Goal: Task Accomplishment & Management: Manage account settings

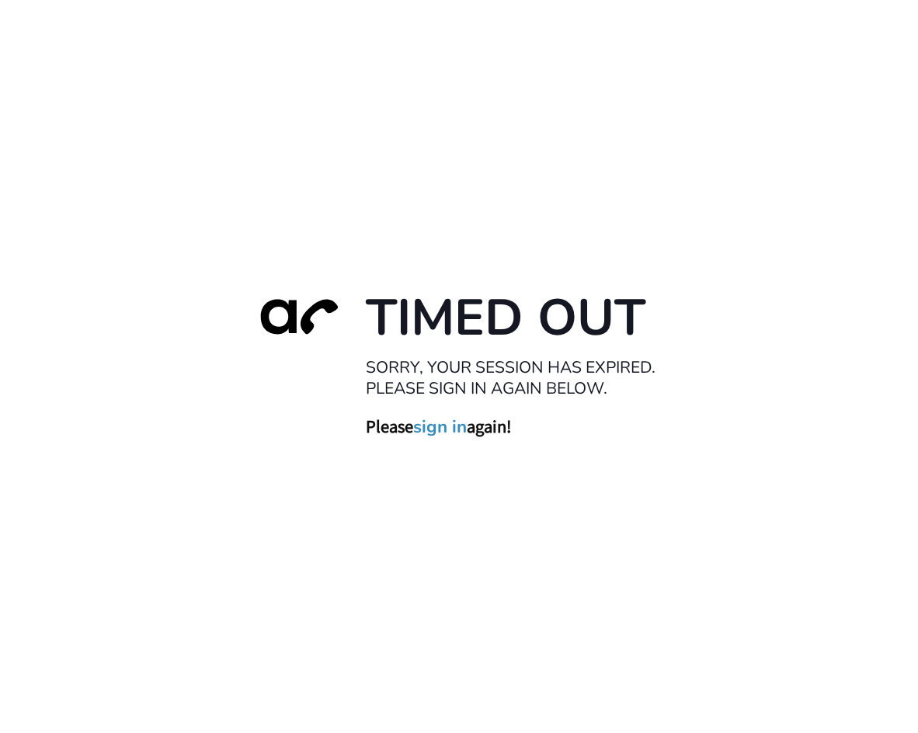
click at [479, 431] on h3 "Please sign in again!" at bounding box center [521, 427] width 311 height 23
click at [403, 431] on h3 "Please sign in again!" at bounding box center [521, 427] width 311 height 23
click at [465, 435] on link "sign in" at bounding box center [440, 427] width 54 height 22
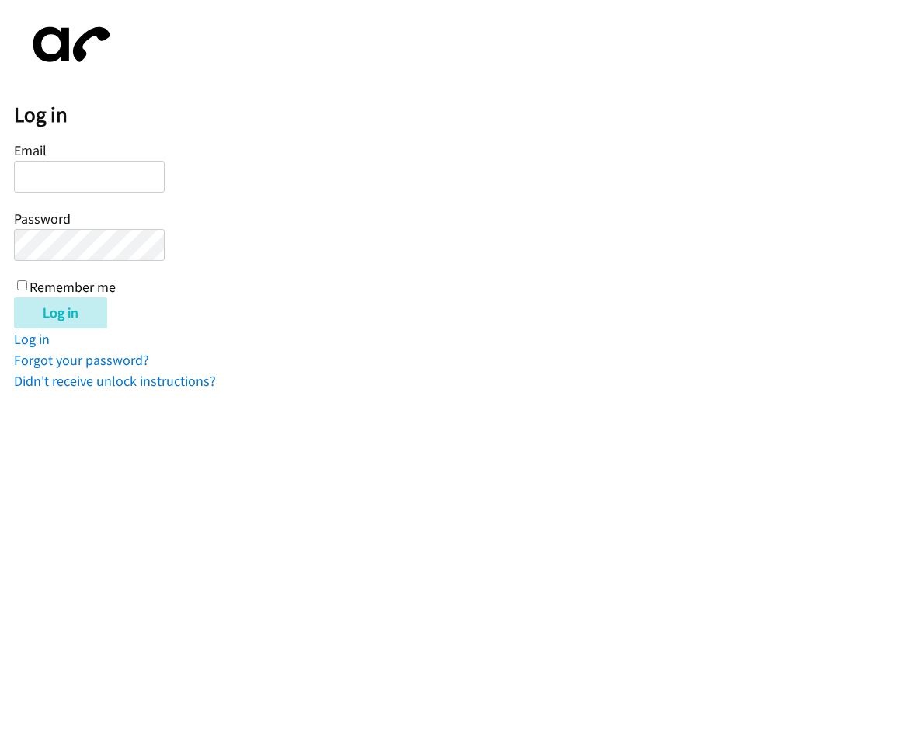
click at [64, 176] on input "Email" at bounding box center [89, 177] width 151 height 32
type input "[EMAIL_ADDRESS][DOMAIN_NAME]"
click at [14, 298] on input "Log in" at bounding box center [60, 313] width 93 height 31
